Goal: Task Accomplishment & Management: Complete application form

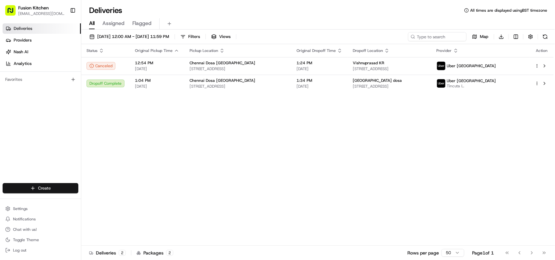
click at [41, 186] on html "Fusion Kitchen [EMAIL_ADDRESS][DOMAIN_NAME] Toggle Sidebar Deliveries Providers…" at bounding box center [277, 130] width 555 height 260
click at [102, 202] on link "Delivery" at bounding box center [117, 201] width 72 height 12
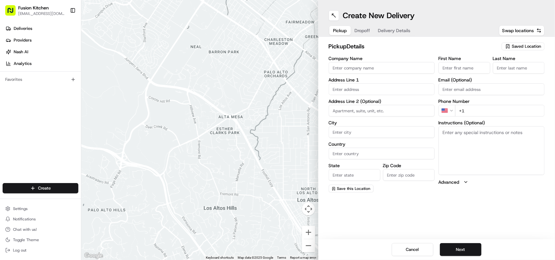
click at [457, 140] on textarea "Instructions (Optional)" at bounding box center [491, 150] width 106 height 49
paste textarea "[STREET_ADDRESS][PERSON_NAME]."
drag, startPoint x: 491, startPoint y: 140, endPoint x: 442, endPoint y: 132, distance: 49.6
click at [442, 132] on textarea "[STREET_ADDRESS][PERSON_NAME]." at bounding box center [491, 150] width 106 height 49
type textarea "[STREET_ADDRESS][PERSON_NAME]."
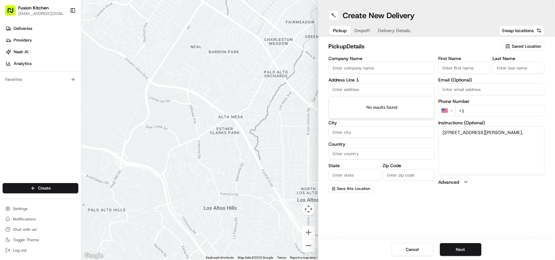
click at [346, 90] on input "text" at bounding box center [381, 89] width 106 height 12
paste input "[STREET_ADDRESS][PERSON_NAME]."
click at [382, 106] on div "[STREET_ADDRESS][PERSON_NAME]" at bounding box center [381, 103] width 103 height 10
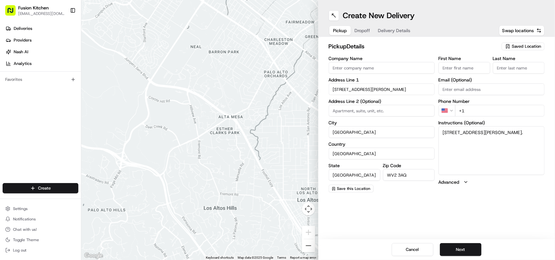
type input "[STREET_ADDRESS][PERSON_NAME]"
type input "[GEOGRAPHIC_DATA]"
type input "WV2 3AQ"
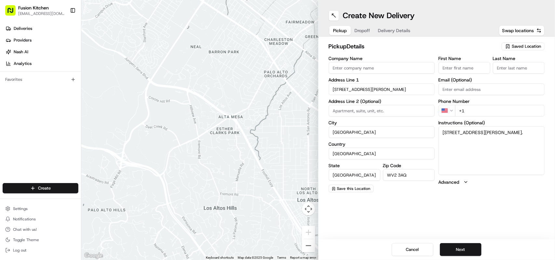
type input "[STREET_ADDRESS][PERSON_NAME]"
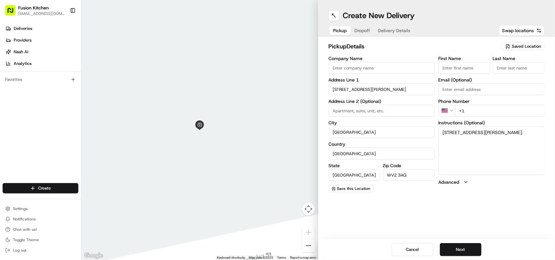
click at [348, 71] on input "Company Name" at bounding box center [381, 68] width 106 height 12
paste input "Amritsar Sweets"
type input "Amritsar Sweets"
click at [460, 251] on button "Next" at bounding box center [461, 249] width 42 height 13
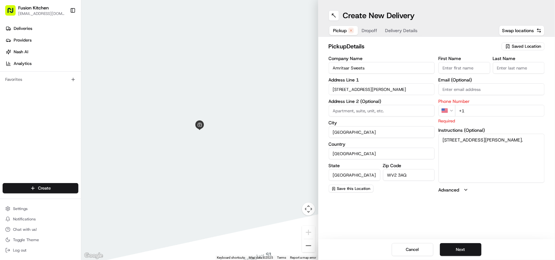
click at [452, 108] on html "Fusion Kitchen [EMAIL_ADDRESS][DOMAIN_NAME] Toggle Sidebar Deliveries Providers…" at bounding box center [277, 130] width 555 height 260
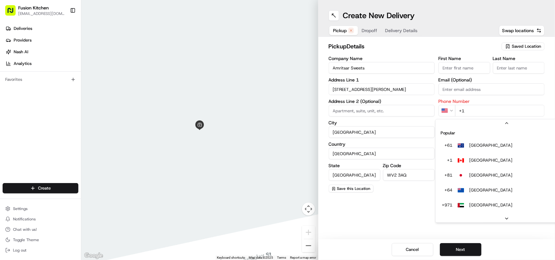
scroll to position [28, 0]
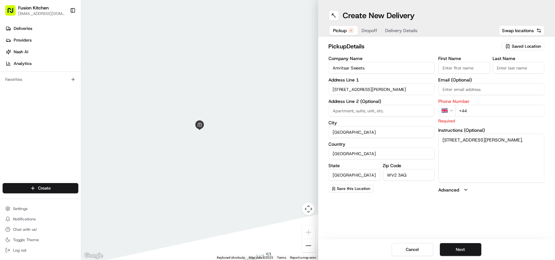
click at [492, 115] on input "+44" at bounding box center [499, 111] width 89 height 12
paste input "1902 459183"
type input "[PHONE_NUMBER]"
drag, startPoint x: 467, startPoint y: 251, endPoint x: 448, endPoint y: 239, distance: 22.1
click at [467, 251] on button "Next" at bounding box center [461, 249] width 42 height 13
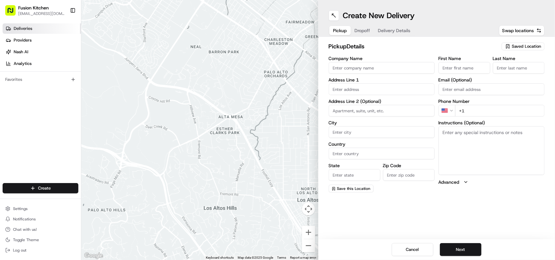
click at [30, 29] on span "Deliveries" at bounding box center [23, 29] width 19 height 6
